Goal: Information Seeking & Learning: Learn about a topic

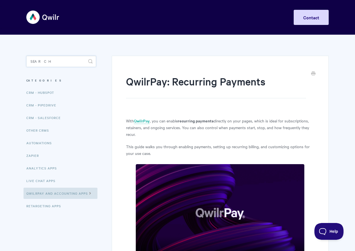
click at [61, 62] on input "Search" at bounding box center [61, 61] width 70 height 11
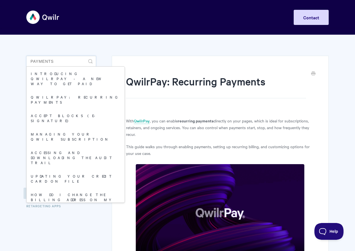
type input "pAYMENTS"
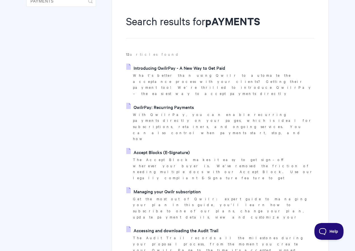
scroll to position [63, 0]
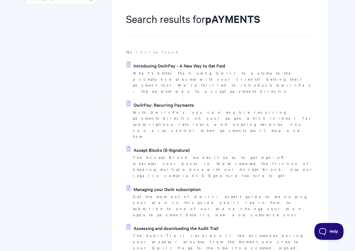
click at [180, 146] on link "Accept Blocks (E-Signature)" at bounding box center [158, 150] width 64 height 8
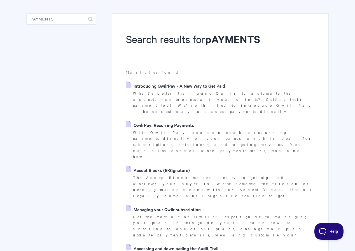
scroll to position [0, 0]
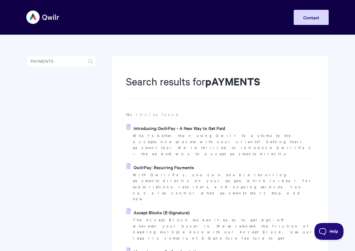
click at [191, 128] on link "Introducing QwilrPay - A New Way to Get Paid" at bounding box center [175, 128] width 99 height 8
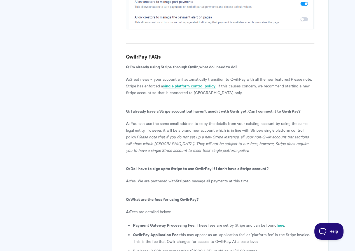
scroll to position [2883, 0]
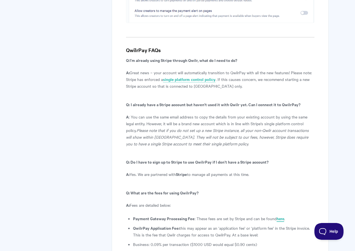
click at [279, 216] on link "here" at bounding box center [281, 219] width 8 height 6
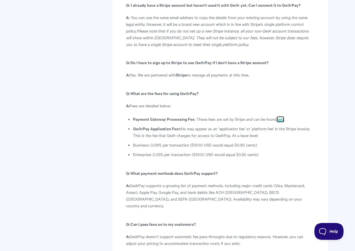
scroll to position [2982, 0]
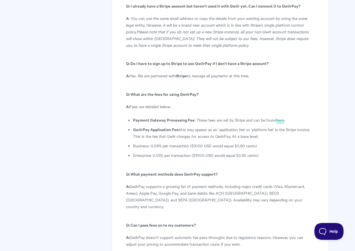
click at [280, 117] on link "here" at bounding box center [281, 120] width 8 height 6
